Goal: Task Accomplishment & Management: Manage account settings

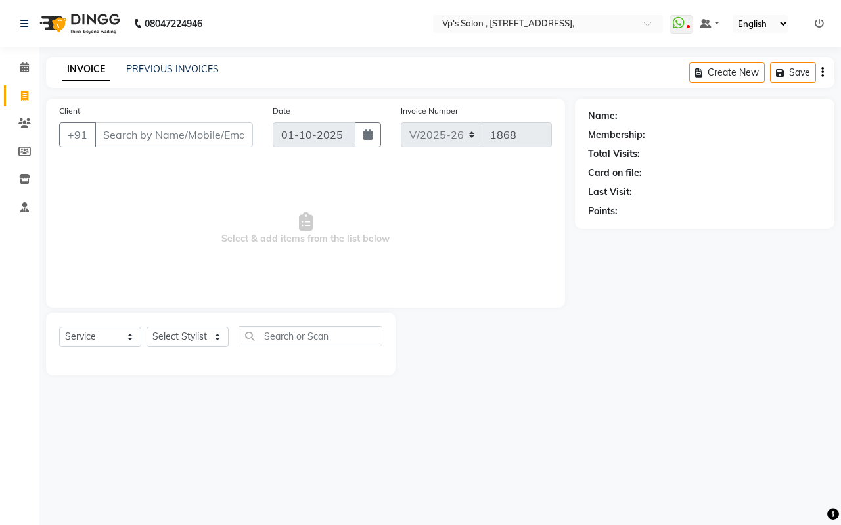
select select "4917"
select select "service"
drag, startPoint x: 0, startPoint y: 0, endPoint x: 89, endPoint y: 191, distance: 210.2
click at [81, 259] on span "Select & add items from the list below" at bounding box center [305, 228] width 493 height 131
click at [163, 72] on link "PREVIOUS INVOICES" at bounding box center [172, 69] width 93 height 12
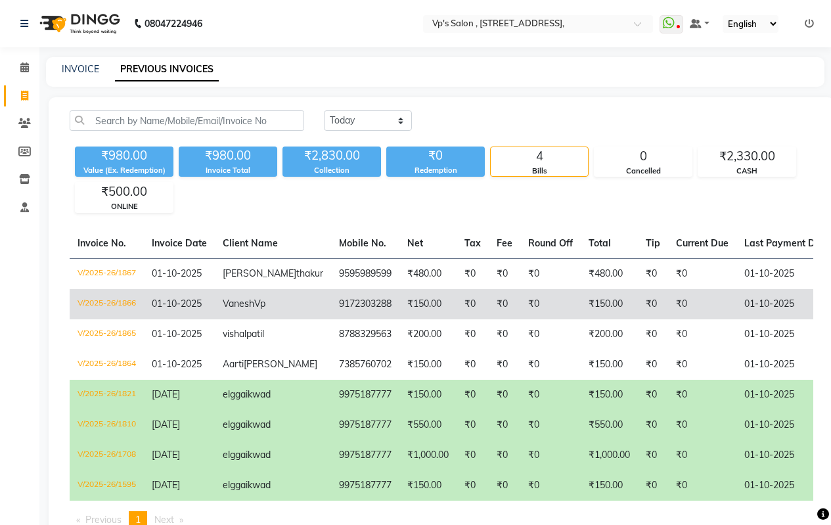
click at [284, 319] on td "Vanesh Vp" at bounding box center [273, 304] width 116 height 30
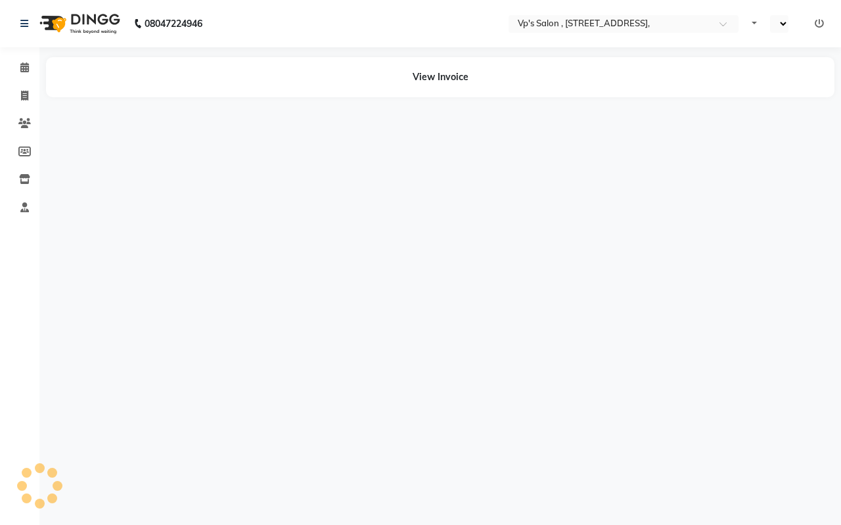
select select "en"
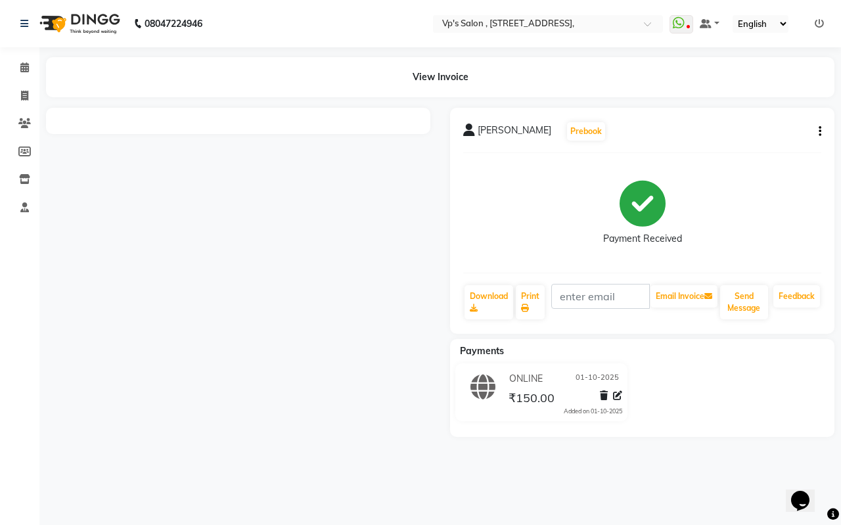
click at [819, 131] on icon "button" at bounding box center [820, 131] width 3 height 1
click at [770, 143] on div "Edit Invoice" at bounding box center [767, 139] width 66 height 16
select select "service"
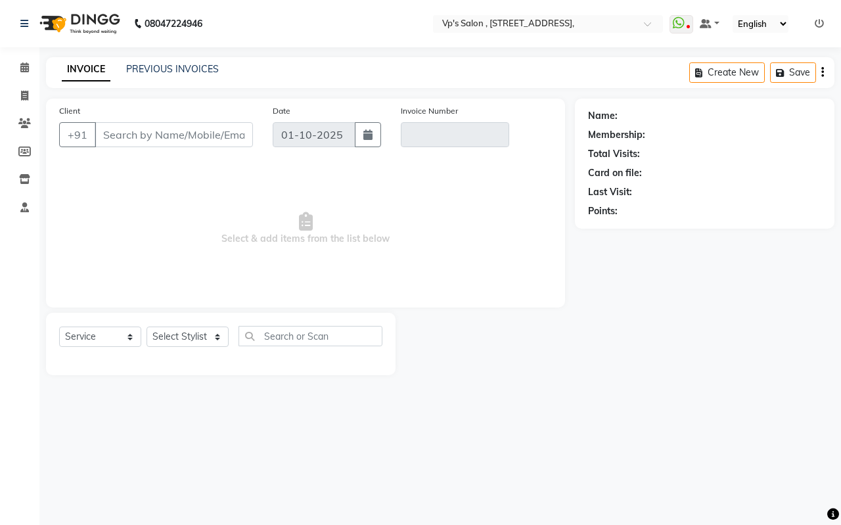
type input "9172303288"
type input "V/2025-26/1866"
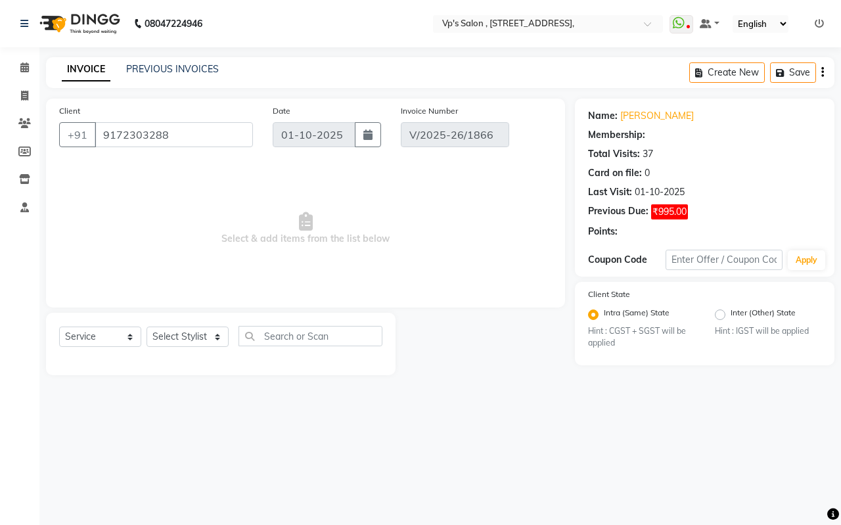
select select "select"
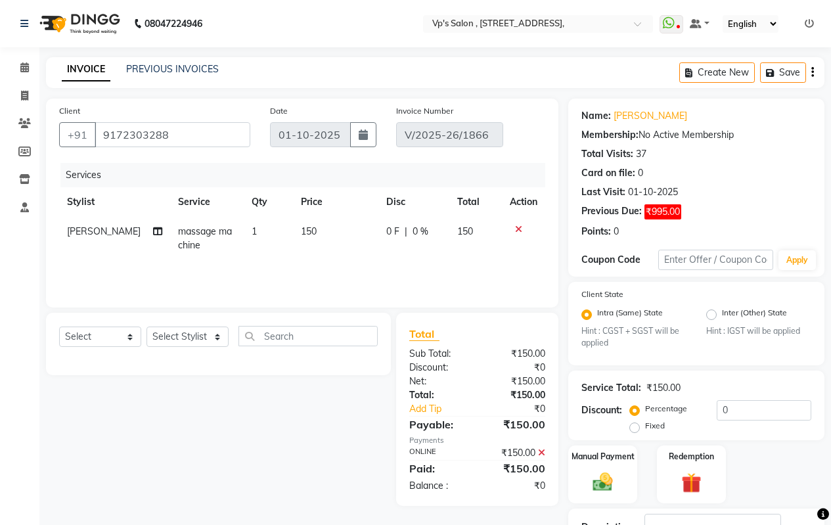
click at [78, 233] on span "[PERSON_NAME]" at bounding box center [104, 231] width 74 height 12
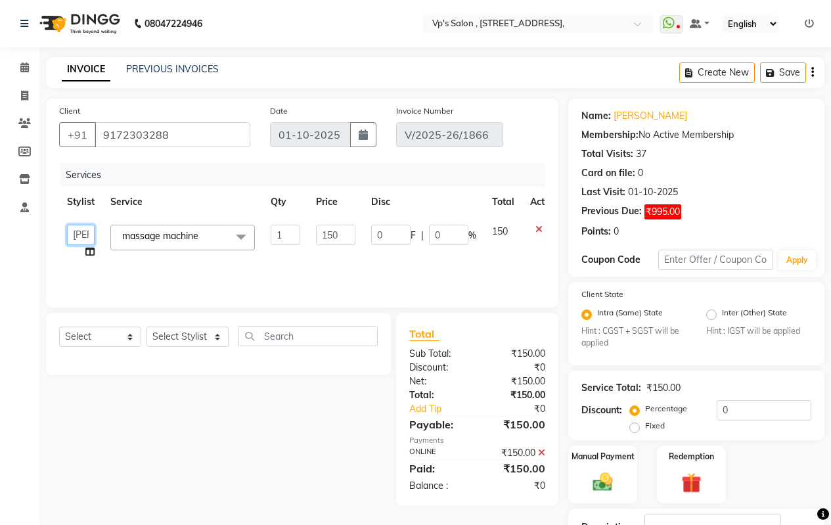
click at [81, 235] on select "[PERSON_NAME] [PERSON_NAME] [PERSON_NAME] [PERSON_NAME] priyanka [PERSON_NAME] …" at bounding box center [81, 235] width 28 height 20
select select "30153"
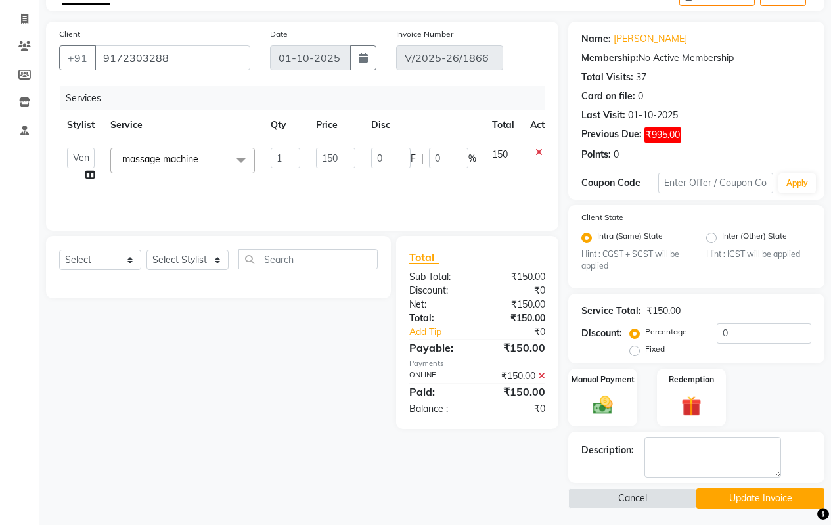
scroll to position [80, 0]
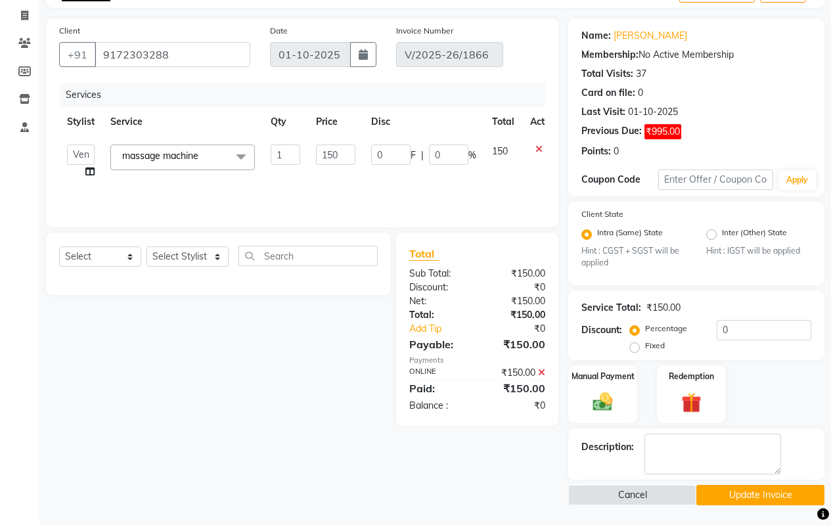
click at [754, 495] on button "Update Invoice" at bounding box center [760, 495] width 128 height 20
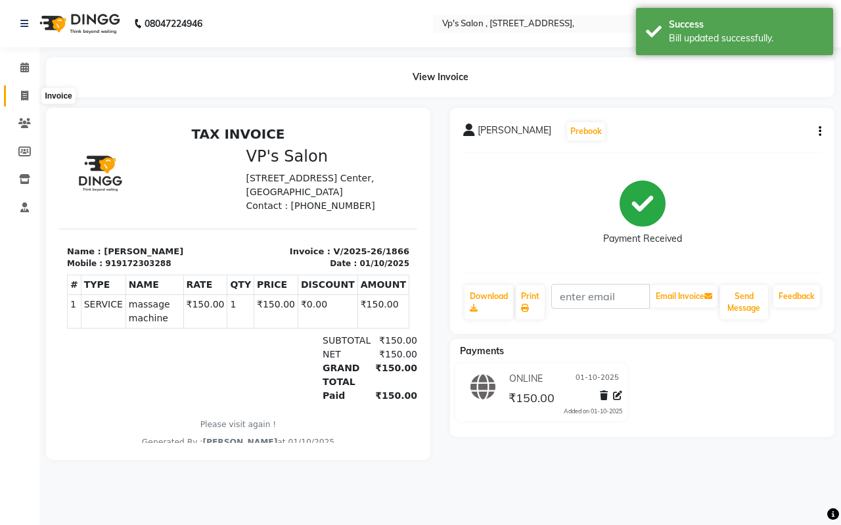
click at [21, 98] on icon at bounding box center [24, 96] width 7 height 10
select select "service"
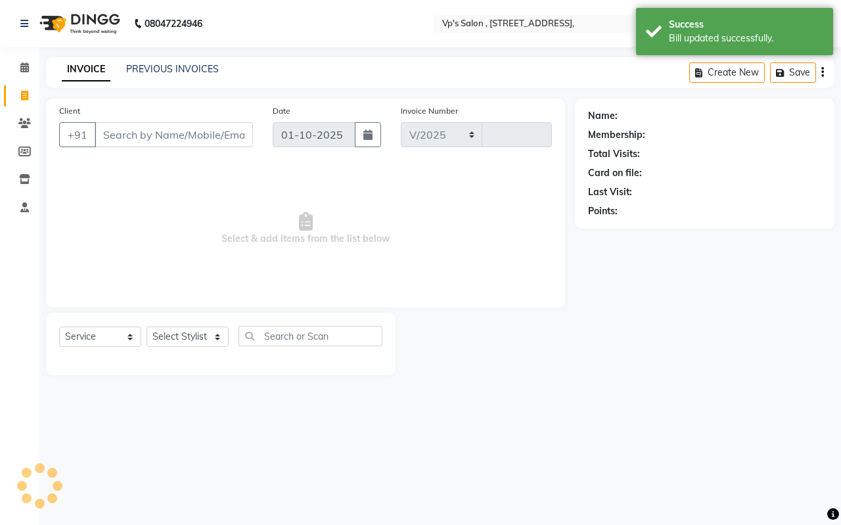
select select "4917"
type input "1868"
click at [174, 65] on link "PREVIOUS INVOICES" at bounding box center [172, 69] width 93 height 12
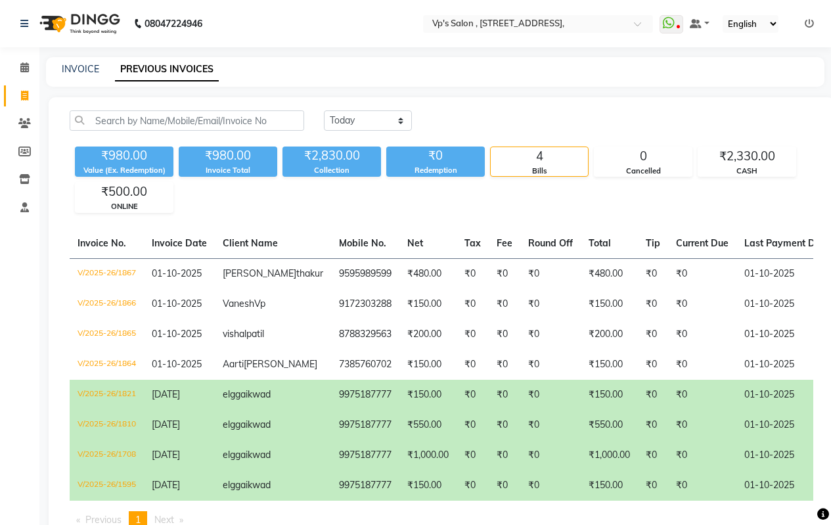
scroll to position [70, 0]
